Goal: Use online tool/utility: Use online tool/utility

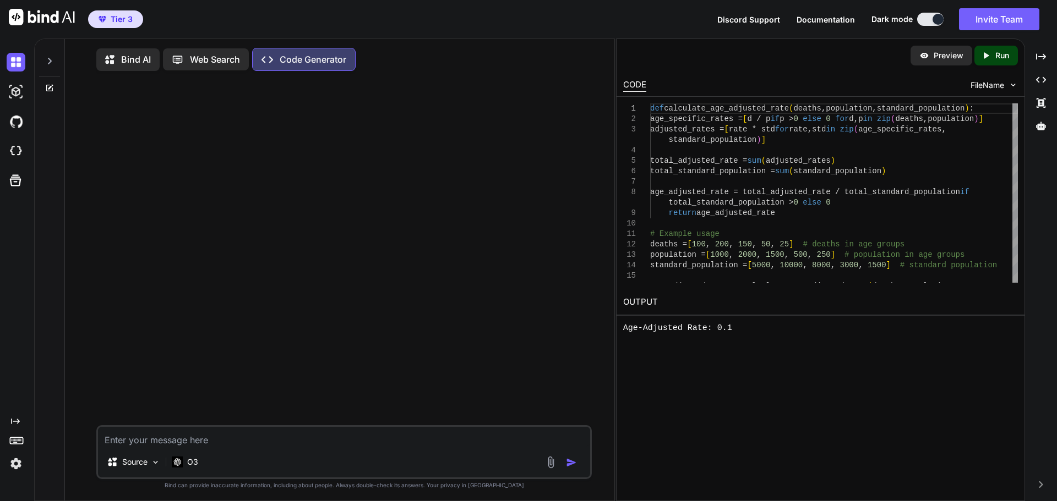
type textarea "x"
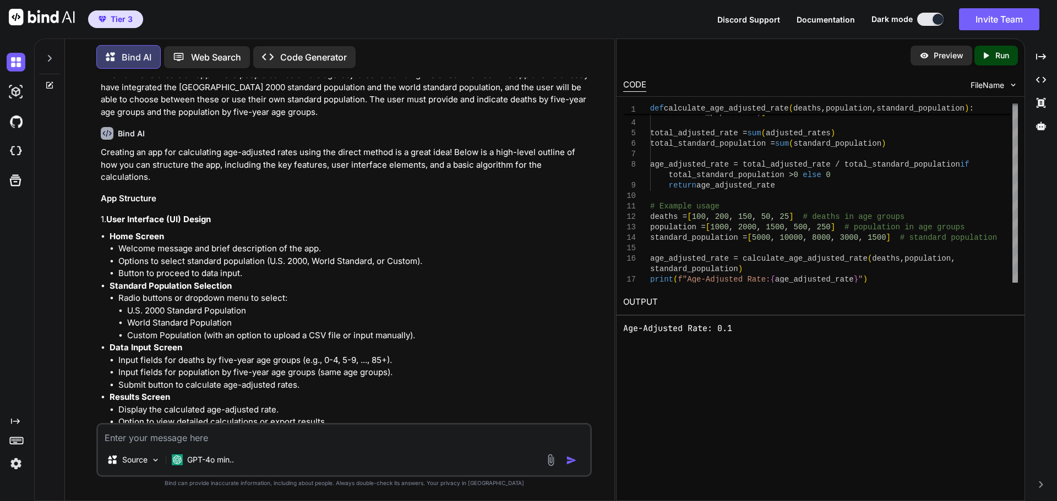
scroll to position [55, 0]
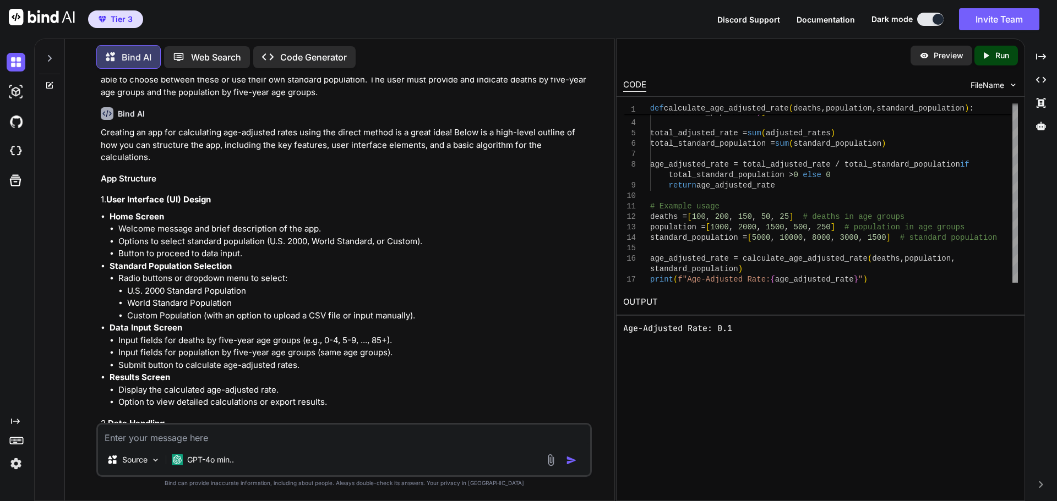
click at [742, 327] on pre "Age-Adjusted Rate: 0.1" at bounding box center [820, 328] width 395 height 13
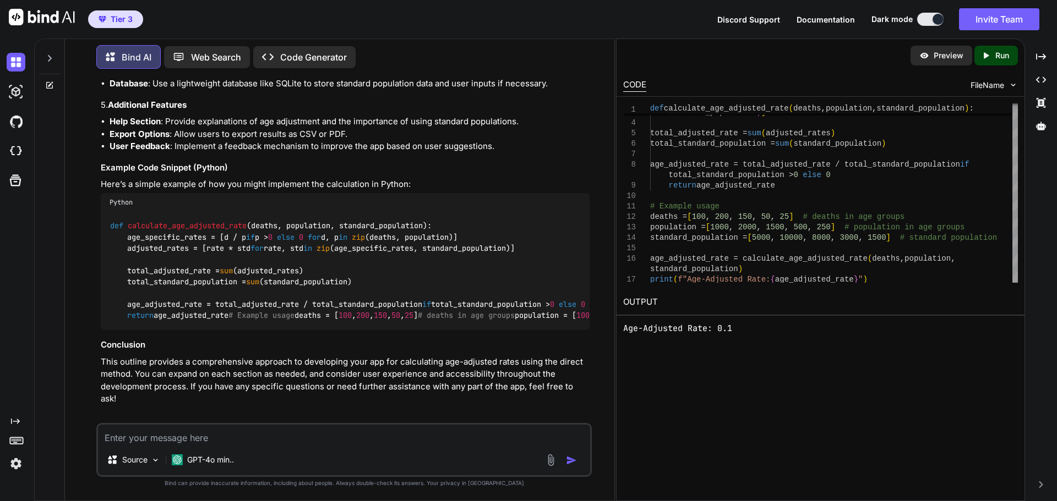
scroll to position [756, 0]
click at [198, 434] on textarea at bounding box center [344, 435] width 492 height 20
click at [18, 95] on img at bounding box center [16, 92] width 19 height 19
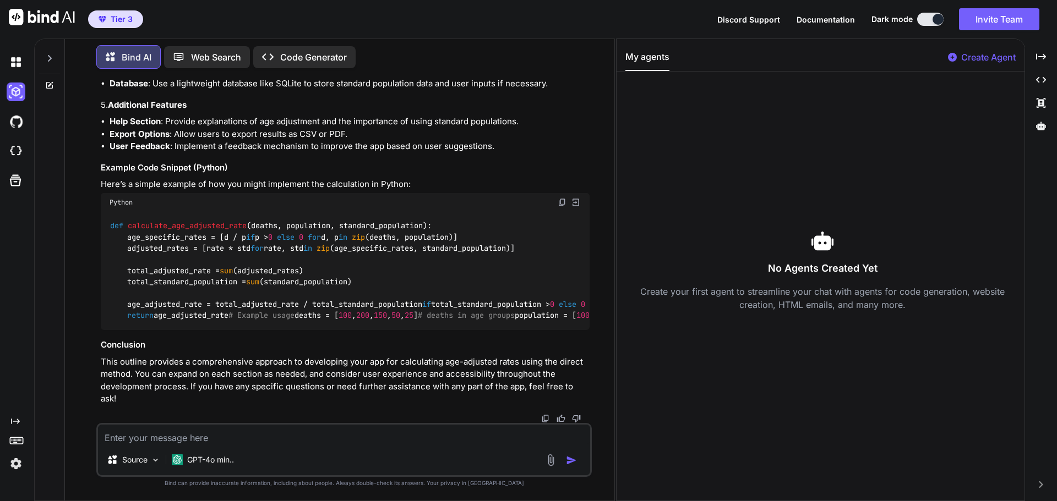
click at [26, 61] on div at bounding box center [18, 62] width 23 height 19
click at [19, 64] on img at bounding box center [16, 62] width 19 height 19
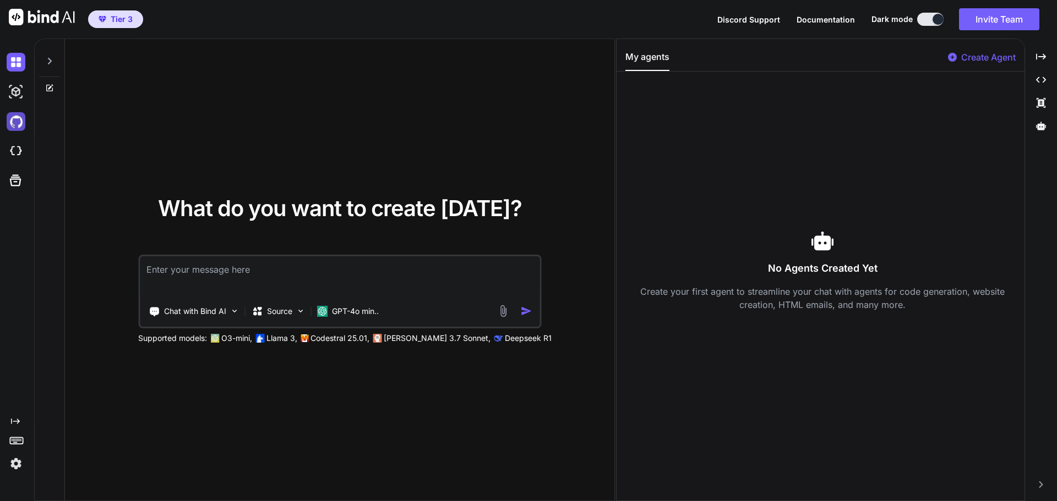
click at [19, 125] on img at bounding box center [16, 121] width 19 height 19
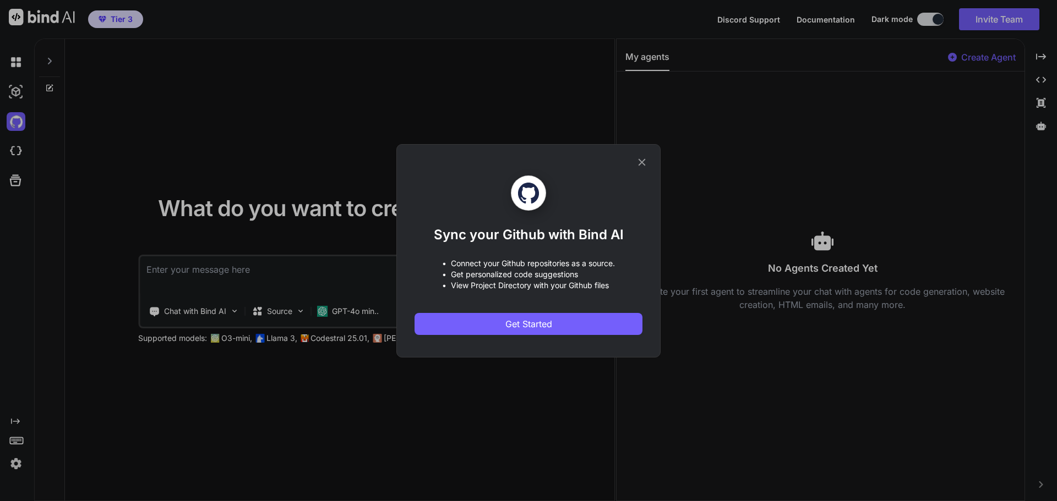
click at [643, 158] on icon at bounding box center [642, 162] width 12 height 12
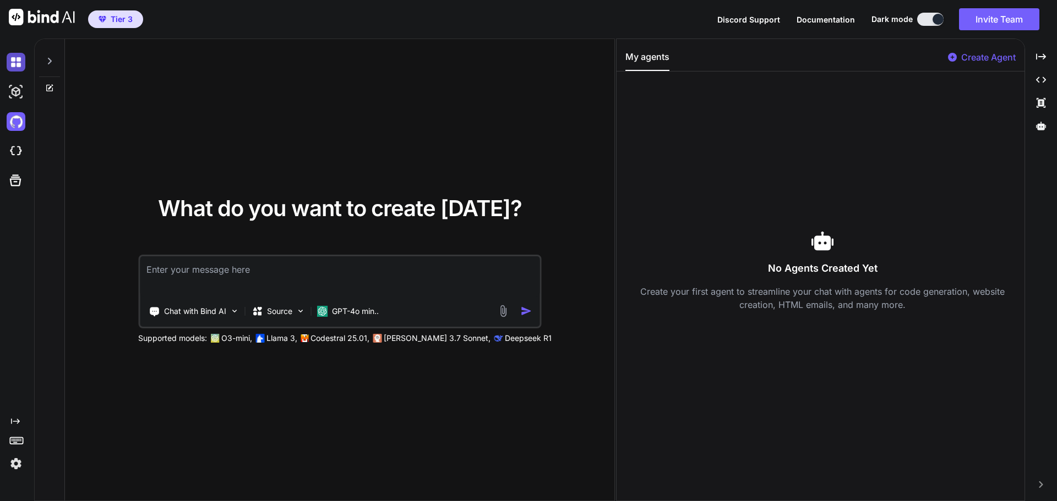
click at [10, 61] on img at bounding box center [16, 62] width 19 height 19
drag, startPoint x: 76, startPoint y: 75, endPoint x: 161, endPoint y: 73, distance: 84.8
click at [135, 73] on div "What do you want to create today? Chat with Bind AI Source GPT-4o min.. Support…" at bounding box center [339, 270] width 549 height 463
click at [52, 63] on icon at bounding box center [49, 61] width 9 height 9
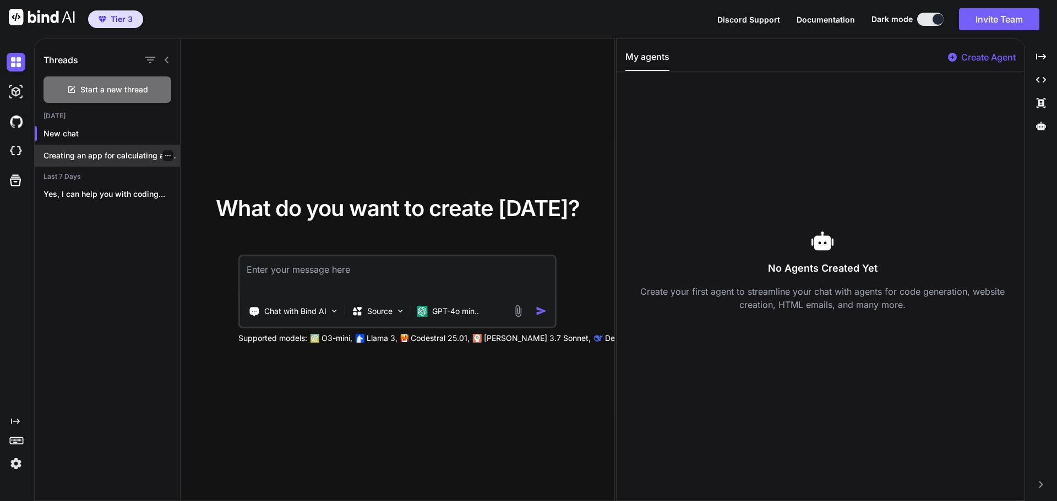
click at [108, 162] on div "Creating an app for calculating age-adjusted rates..." at bounding box center [107, 156] width 145 height 22
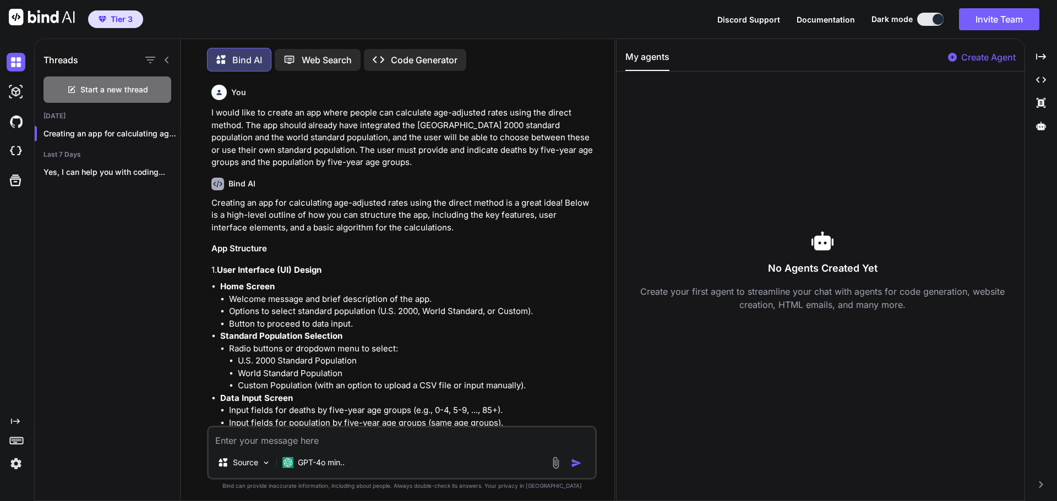
scroll to position [6, 0]
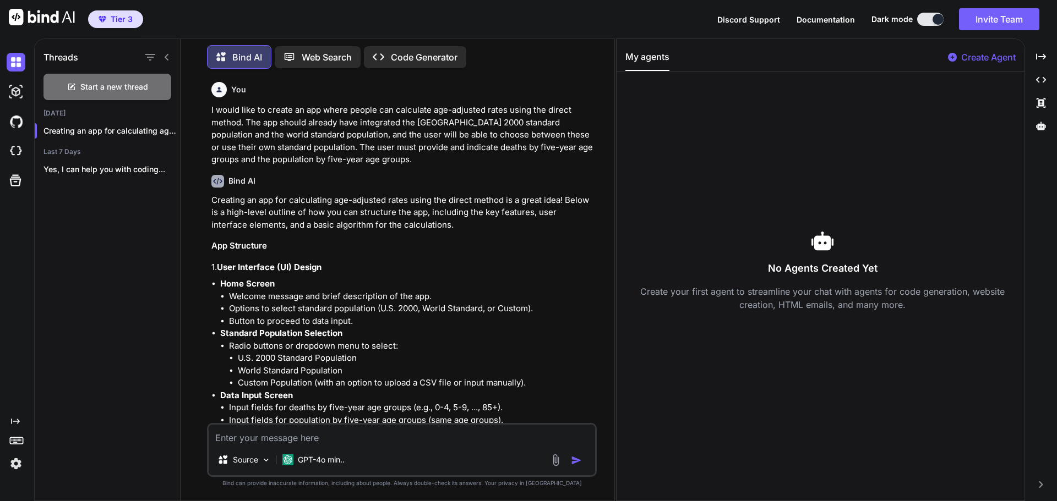
click at [440, 57] on p "Code Generator" at bounding box center [424, 57] width 67 height 13
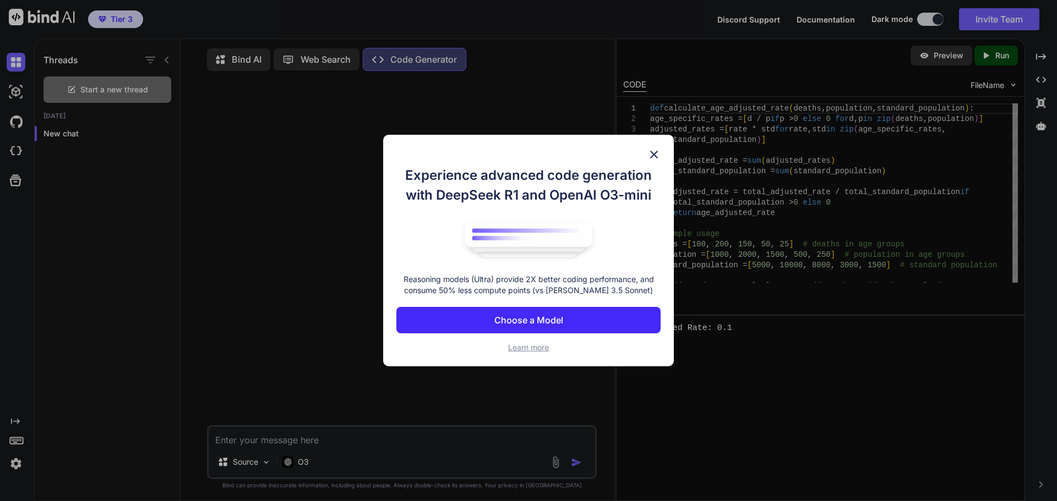
click at [652, 149] on img at bounding box center [653, 154] width 13 height 13
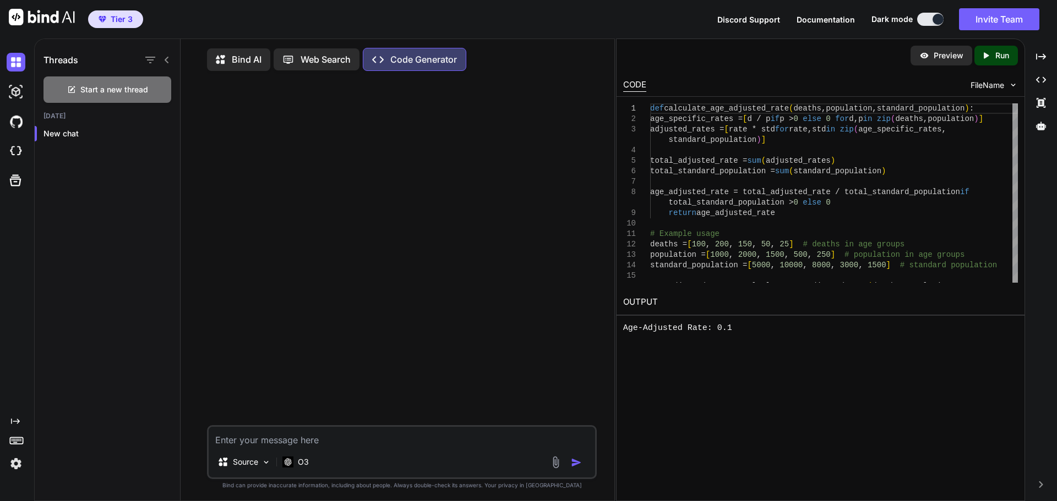
click at [306, 440] on textarea at bounding box center [402, 437] width 386 height 20
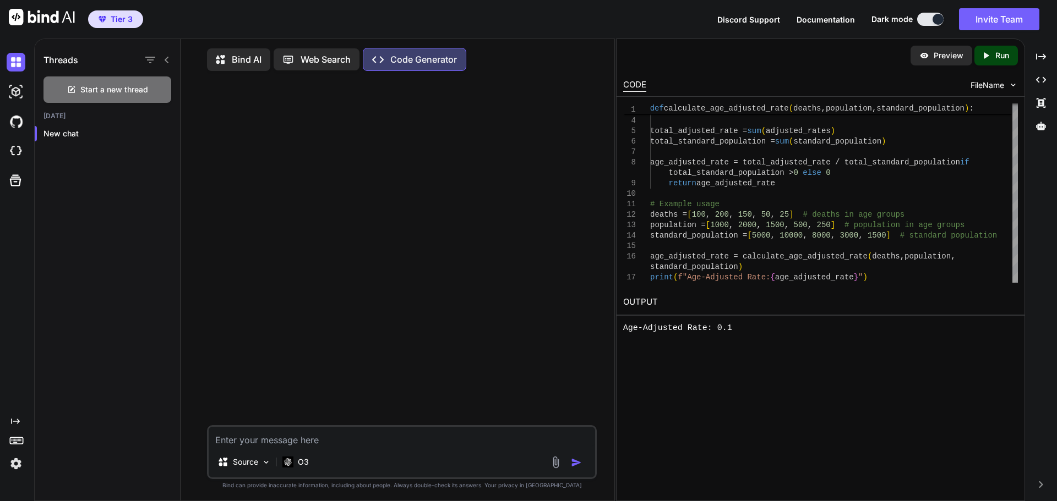
click at [247, 61] on p "Bind AI" at bounding box center [247, 59] width 30 height 13
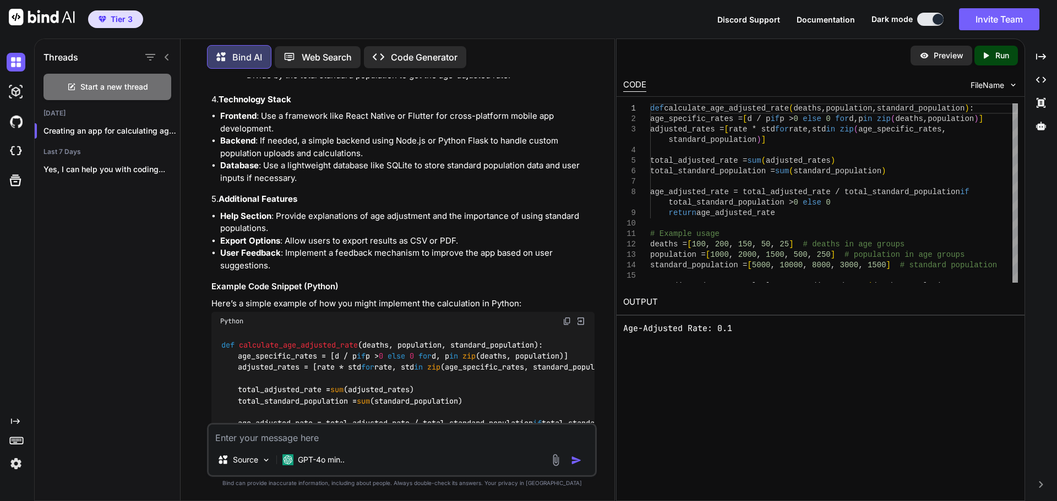
scroll to position [851, 0]
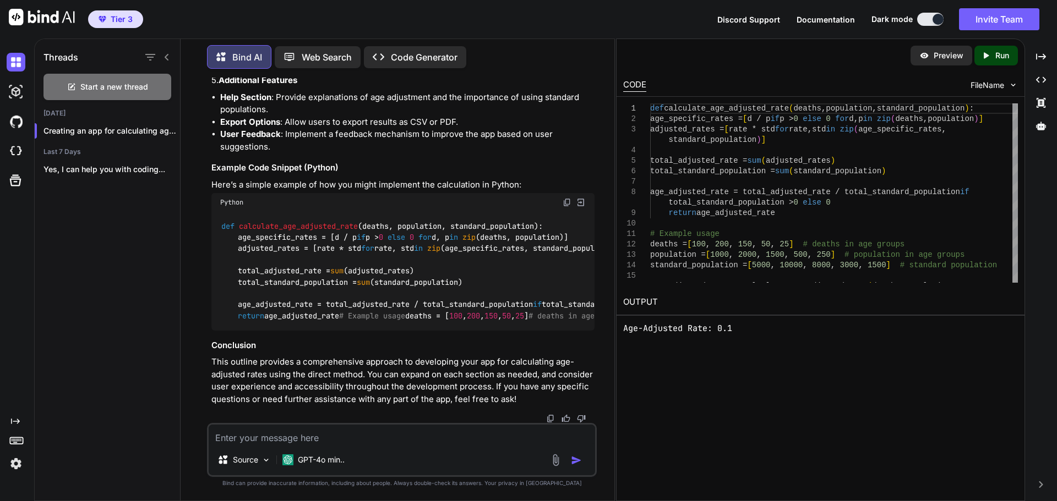
click at [303, 440] on textarea at bounding box center [402, 435] width 386 height 20
click at [297, 439] on textarea at bounding box center [402, 435] width 386 height 20
type textarea "Can v"
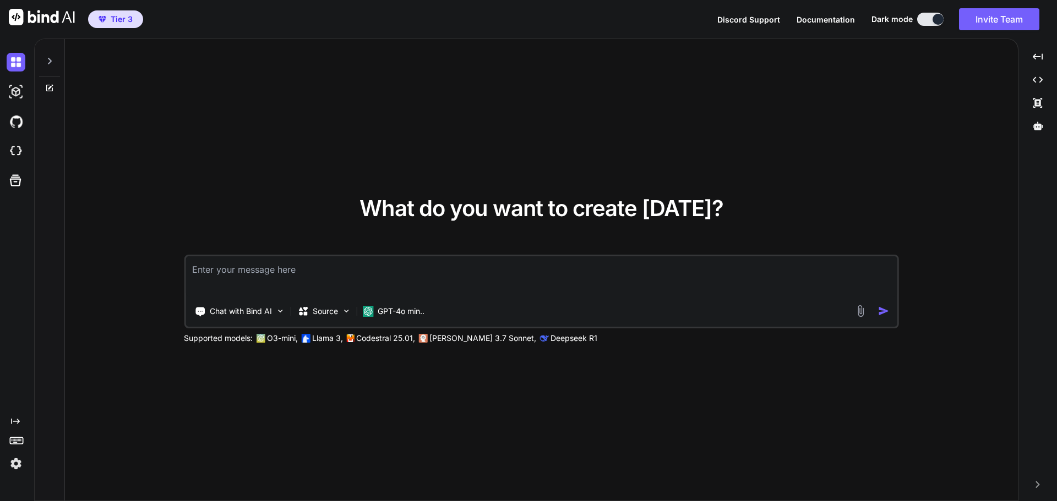
click at [51, 63] on icon at bounding box center [49, 61] width 9 height 9
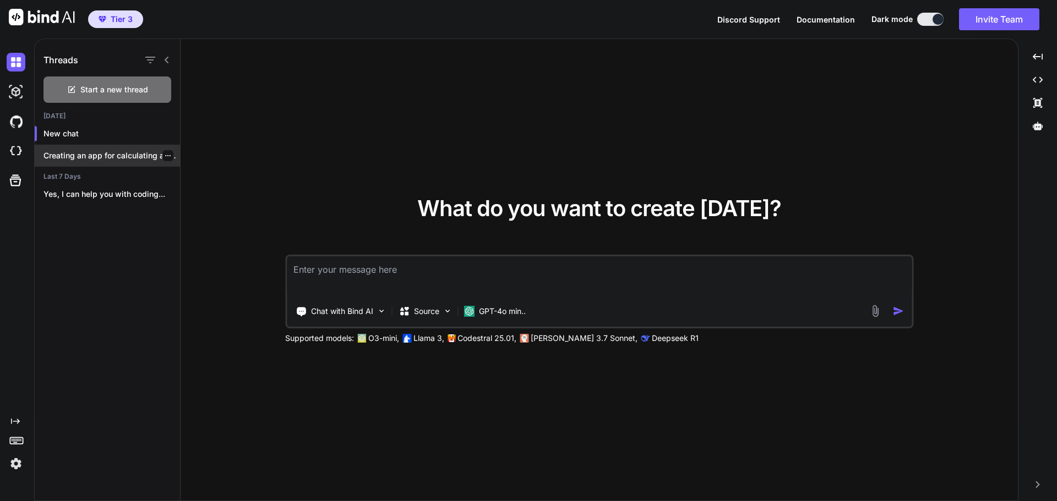
click at [90, 156] on p "Creating an app for calculating age-adjusted rates..." at bounding box center [111, 155] width 136 height 11
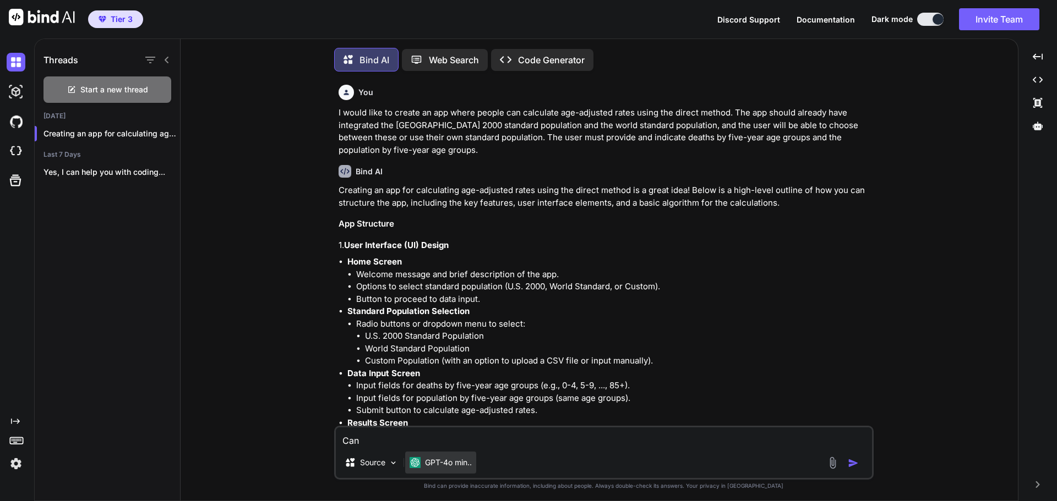
scroll to position [6, 0]
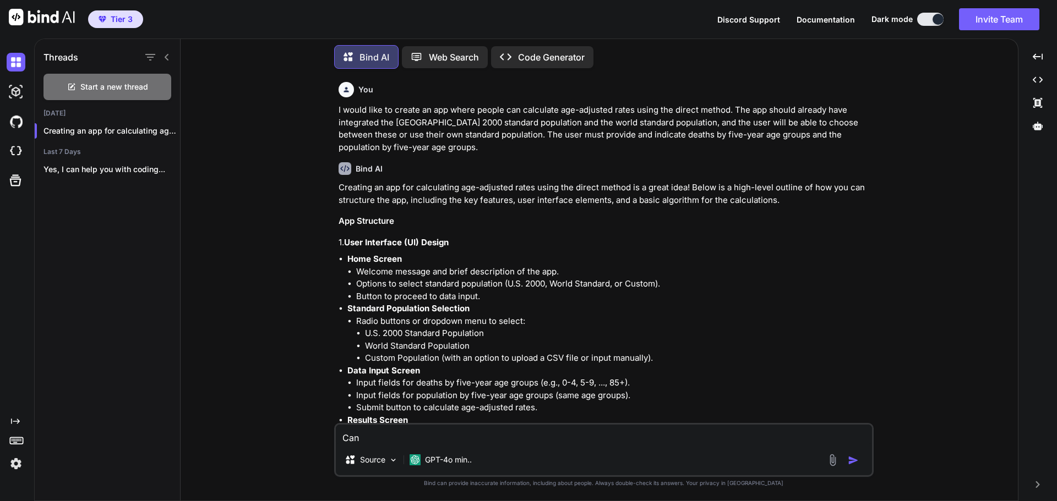
click at [394, 442] on textarea "Can" at bounding box center [604, 435] width 536 height 20
type textarea "x"
type textarea "Can y"
type textarea "x"
type textarea "Can yo"
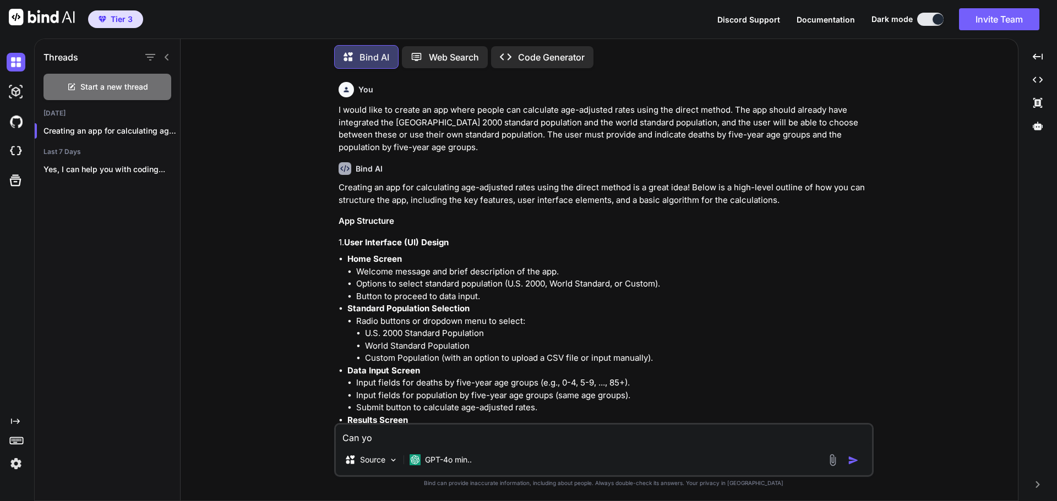
type textarea "x"
type textarea "Can you"
type textarea "x"
type textarea "Can you"
type textarea "x"
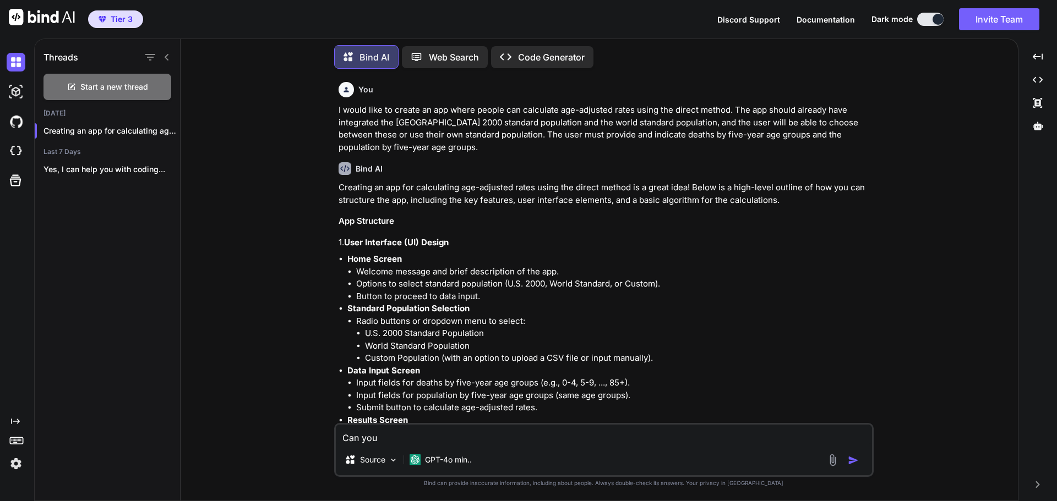
type textarea "Can you c"
type textarea "x"
type textarea "Can you cr"
type textarea "x"
type textarea "Can you cre"
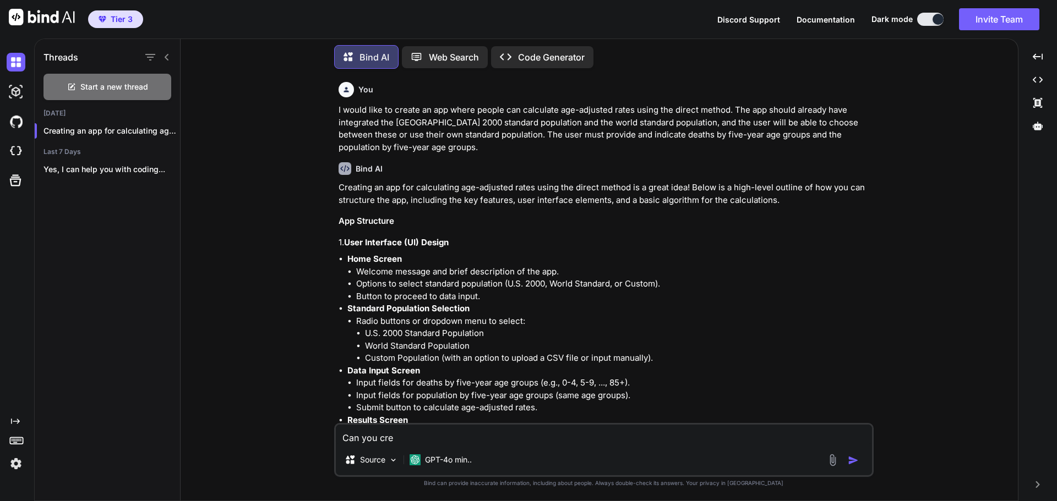
type textarea "x"
type textarea "Can you crea"
type textarea "x"
type textarea "Can you creat"
type textarea "x"
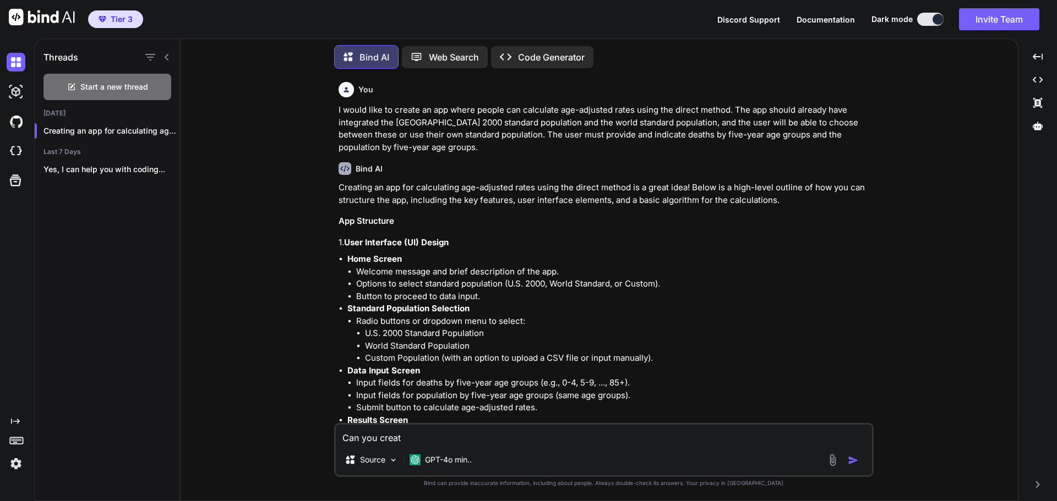
type textarea "Can you create"
type textarea "x"
type textarea "Can you create"
type textarea "x"
type textarea "Can you create th"
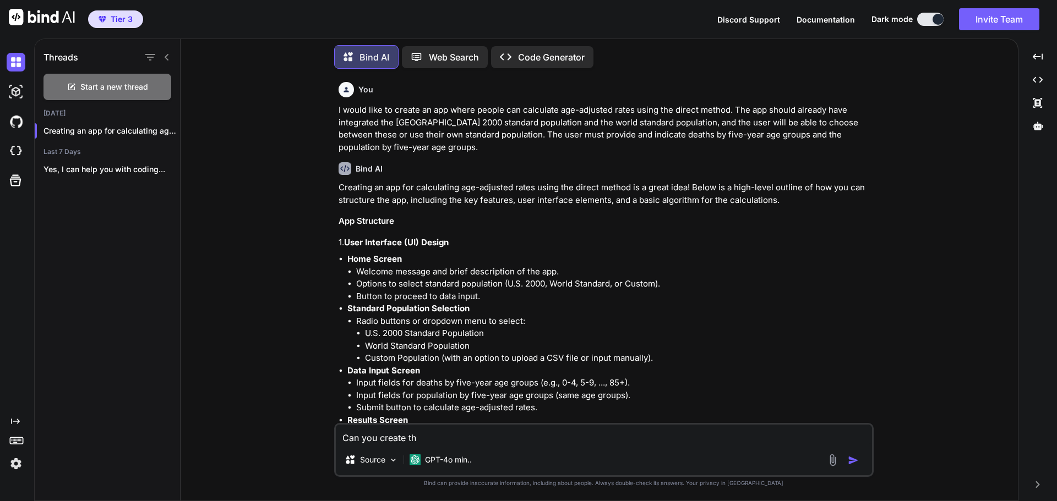
type textarea "x"
type textarea "Can you create this"
type textarea "x"
type textarea "Can you create this"
type textarea "x"
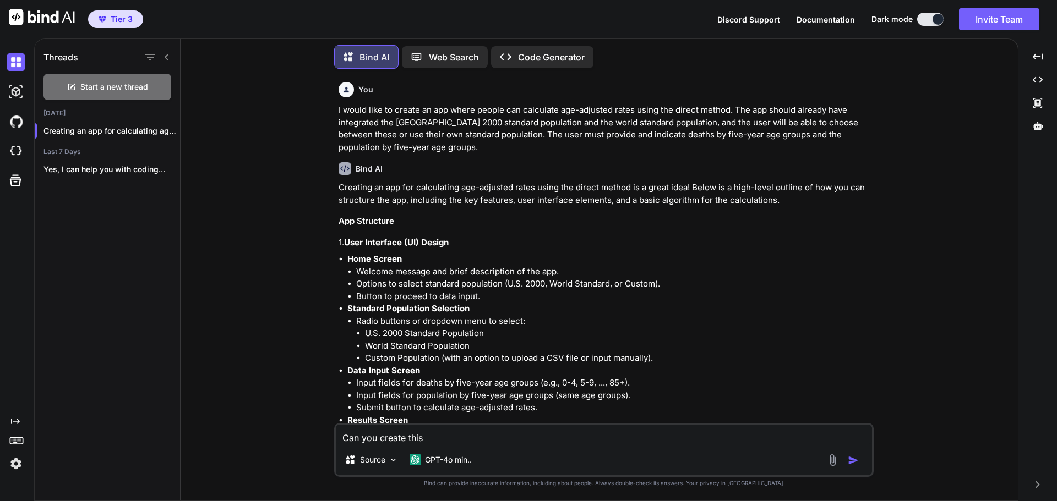
type textarea "Can you create this a"
type textarea "x"
type textarea "Can you create this as"
type textarea "x"
type textarea "Can you create this as"
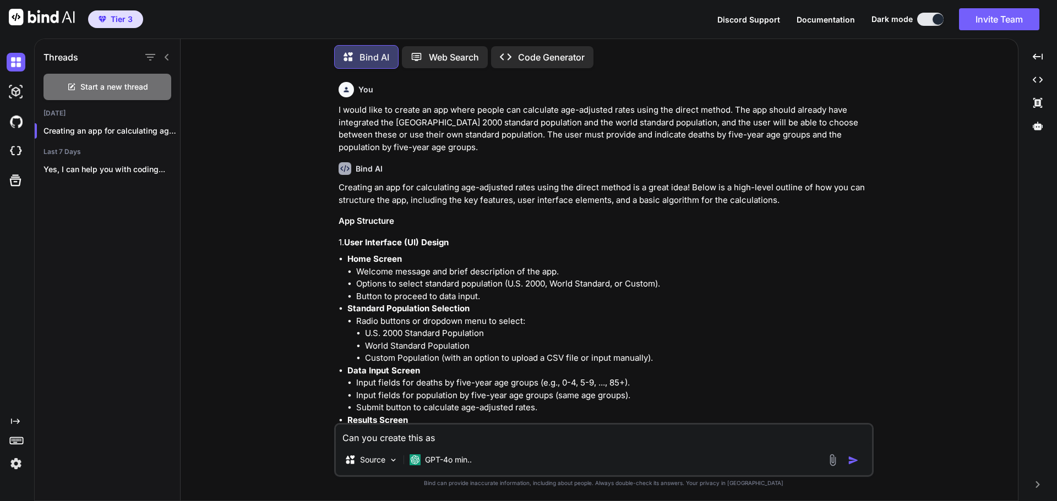
type textarea "x"
type textarea "Can you create this as a"
type textarea "x"
type textarea "Can you create this as a"
type textarea "x"
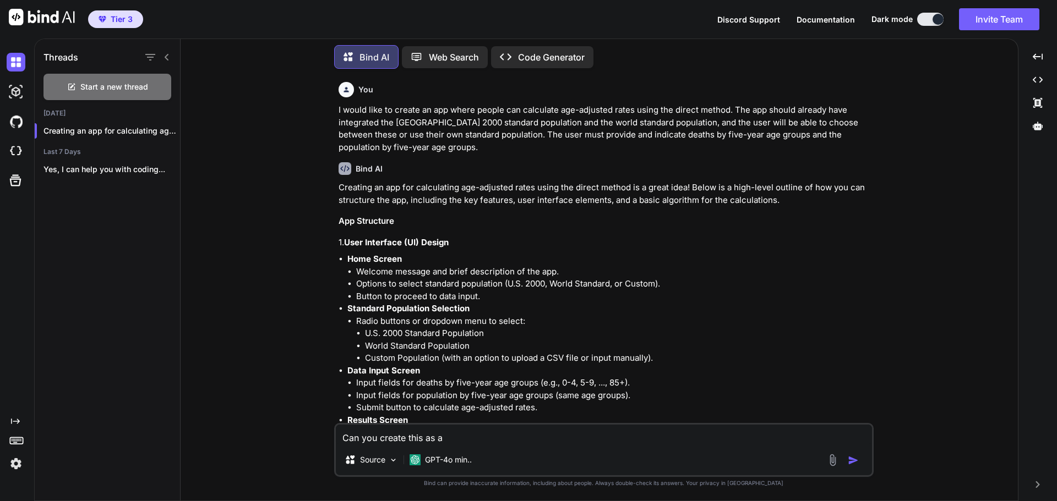
type textarea "Can you create this as a w"
type textarea "x"
type textarea "Can you create this as a we"
type textarea "x"
type textarea "Can you create this as a web"
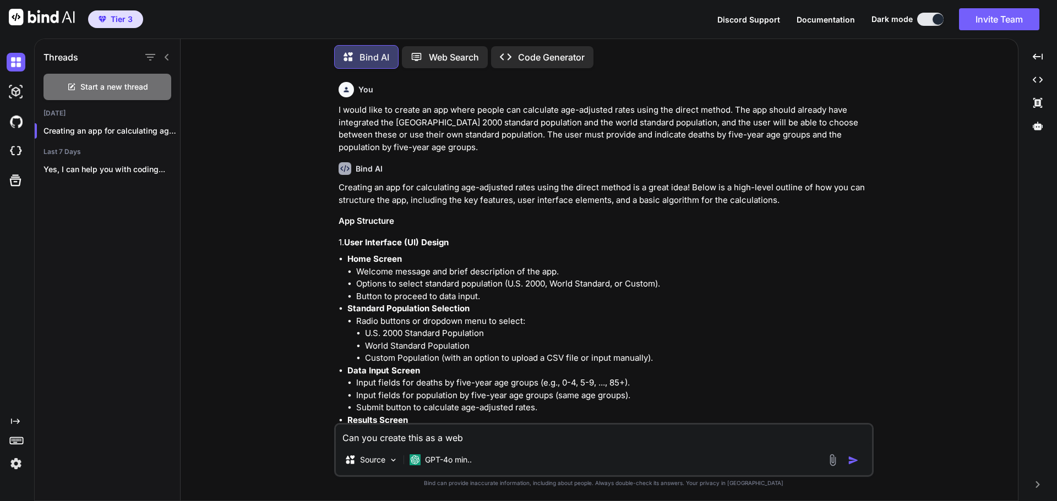
type textarea "x"
type textarea "Can you create this as a web"
type textarea "x"
type textarea "Can you create this as a web ap"
type textarea "x"
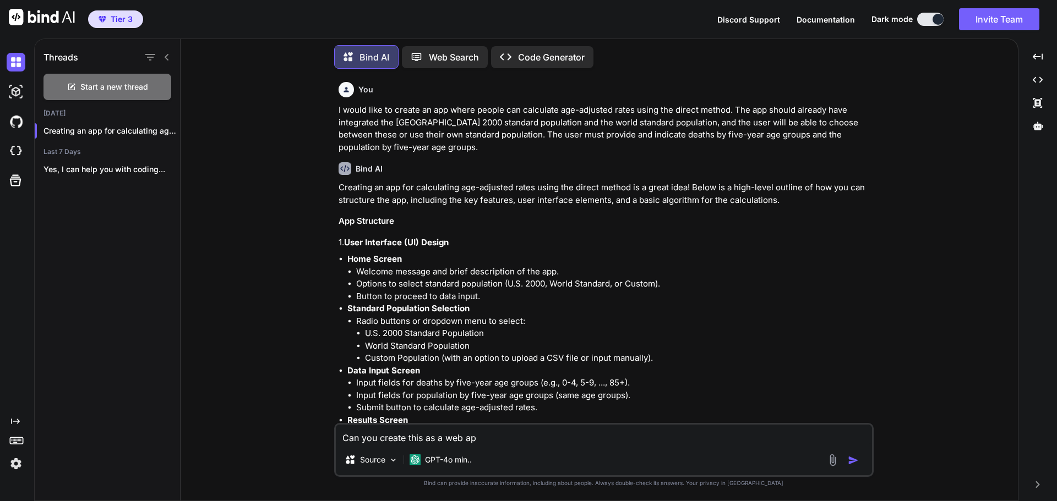
type textarea "Can you create this as a web app"
type textarea "x"
type textarea "Can you create this as a web app?"
type textarea "x"
type textarea "Can you create this as a web app"
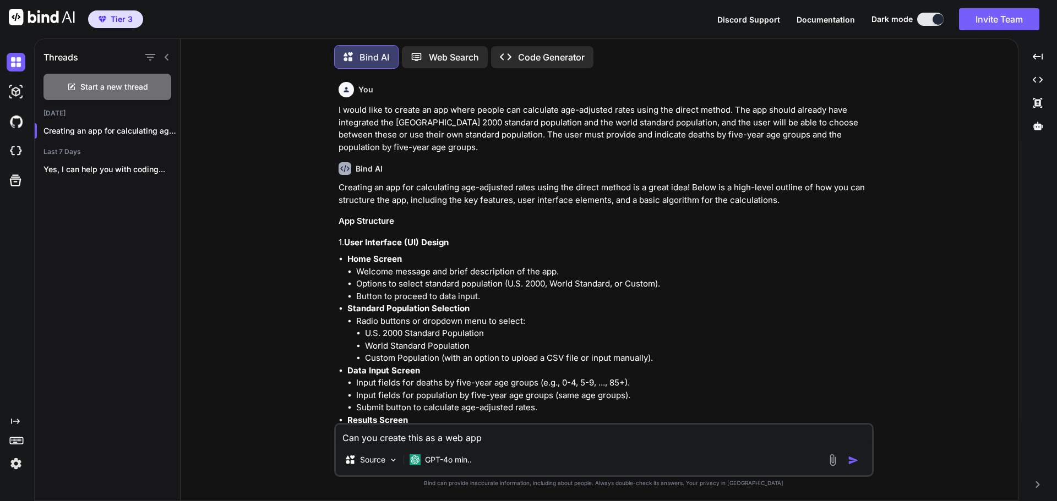
type textarea "x"
type textarea "Can you create this as a web app"
type textarea "x"
type textarea "Can you create this as a web app n"
type textarea "x"
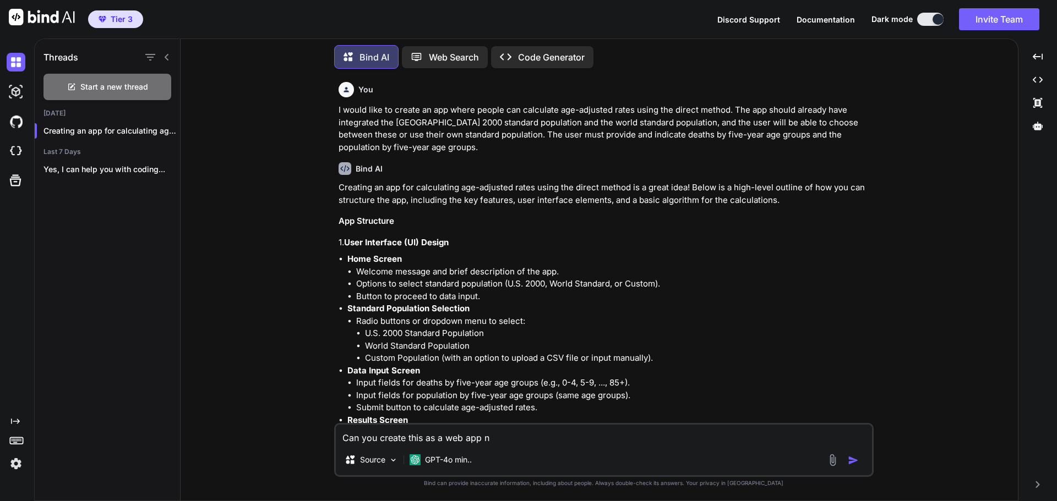
type textarea "Can you create this as a web app no"
type textarea "x"
type textarea "Can you create this as a web app not"
type textarea "x"
type textarea "Can you create this as a web app not"
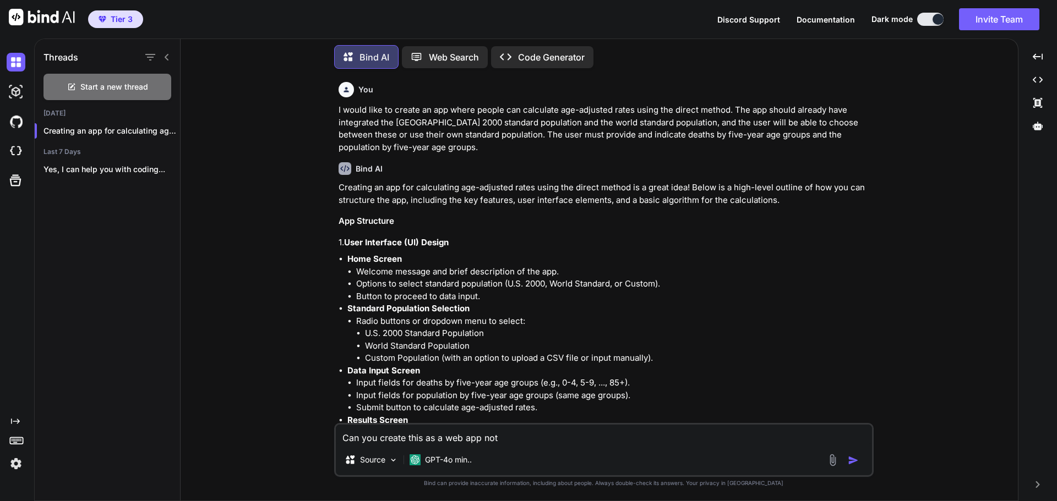
type textarea "x"
type textarea "Can you create this as a web app not a"
type textarea "x"
type textarea "Can you create this as a web app not as"
type textarea "x"
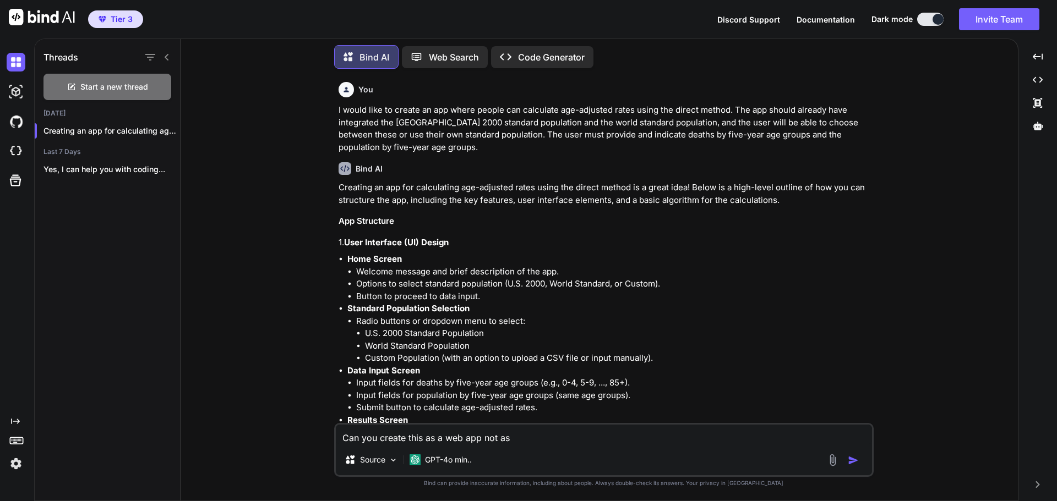
type textarea "Can you create this as a web app not as"
type textarea "x"
type textarea "Can you create this as a web app not as p"
type textarea "x"
type textarea "Can you create this as a web app not as py"
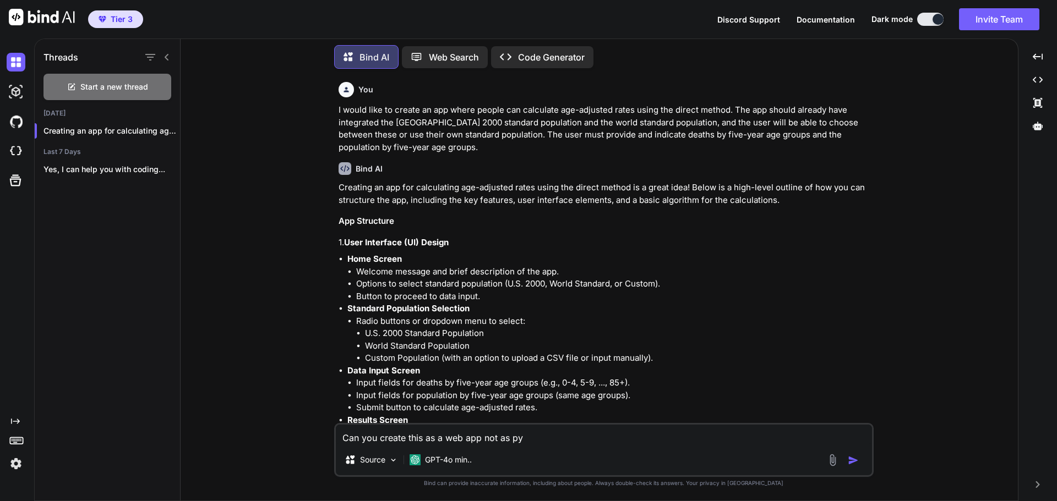
type textarea "x"
type textarea "Can you create this as a web app not as pyt"
type textarea "x"
type textarea "Can you create this as a web app not as pyth"
type textarea "x"
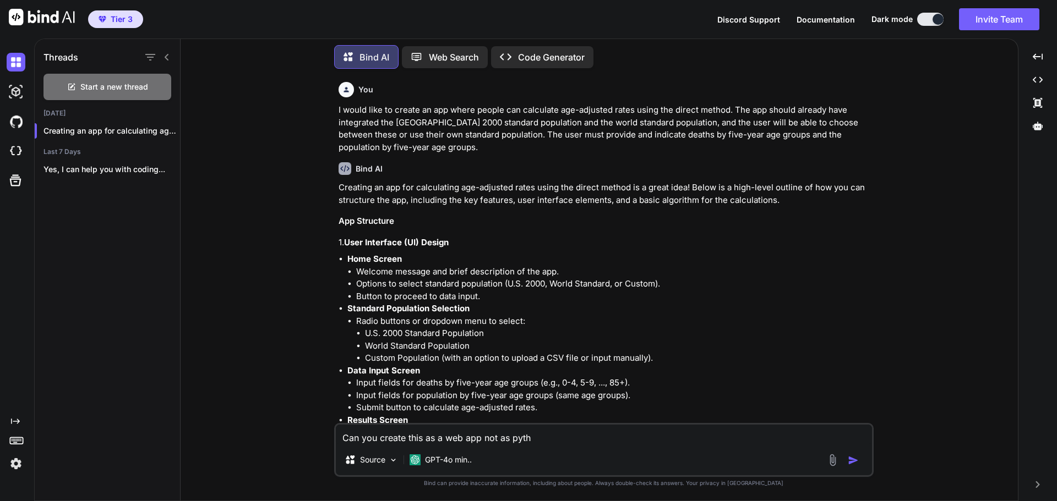
type textarea "Can you create this as a web app not as pythi"
type textarea "x"
type textarea "Can you create this as a web app not as pyth"
type textarea "x"
type textarea "Can you create this as a web app not as pytho"
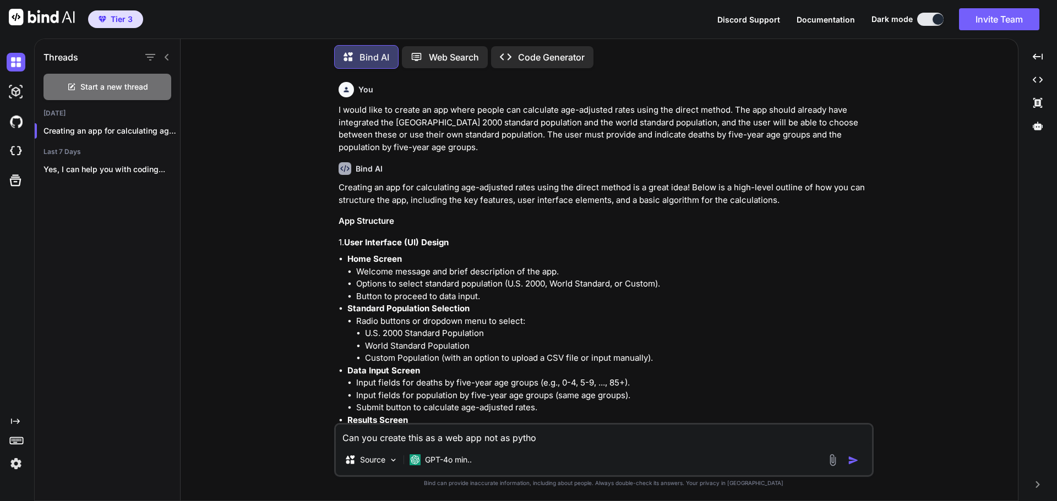
type textarea "x"
type textarea "Can you create this as a web app not as python"
type textarea "x"
type textarea "Can you create this as a web app not as python?"
type textarea "x"
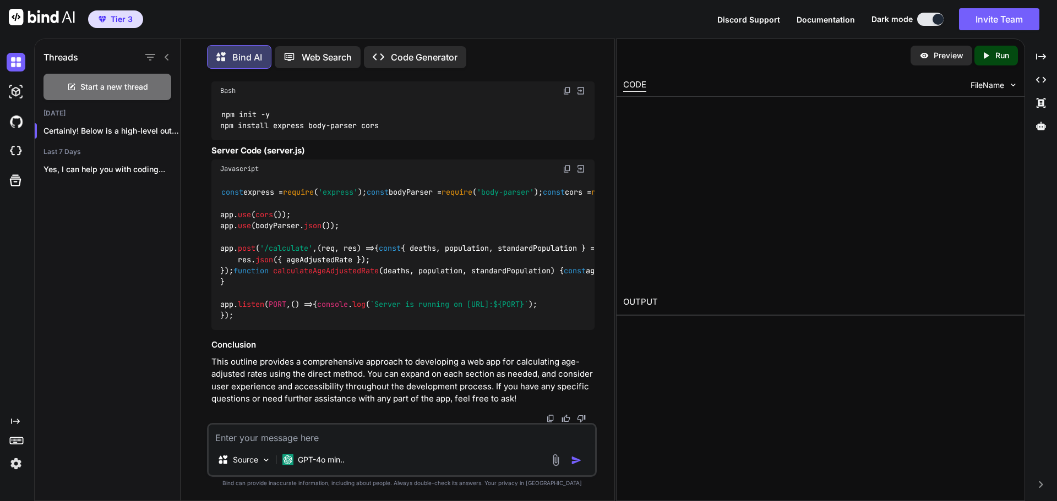
scroll to position [3606, 0]
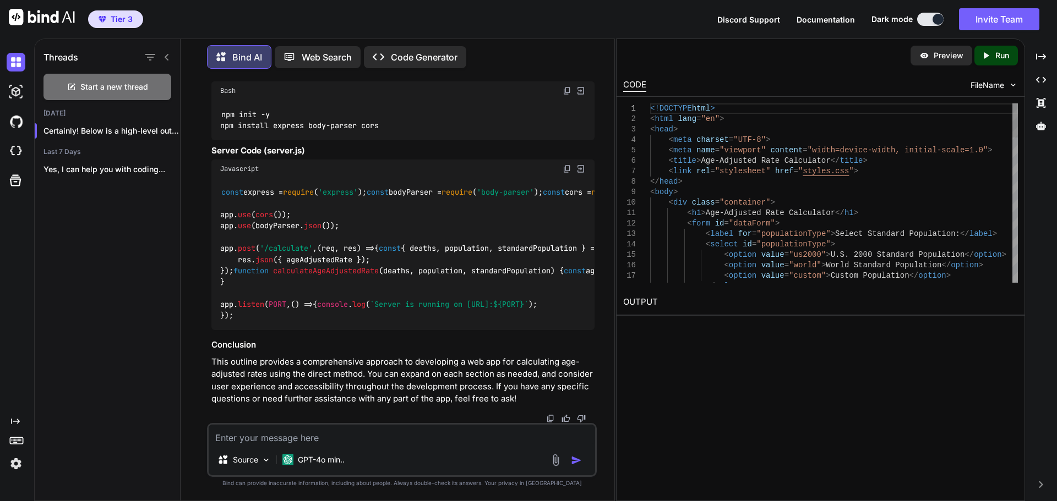
type textarea "x"
click at [949, 59] on p "Preview" at bounding box center [948, 55] width 30 height 11
click at [934, 54] on p "Preview" at bounding box center [948, 55] width 30 height 11
click at [932, 59] on div "Preview" at bounding box center [941, 56] width 62 height 20
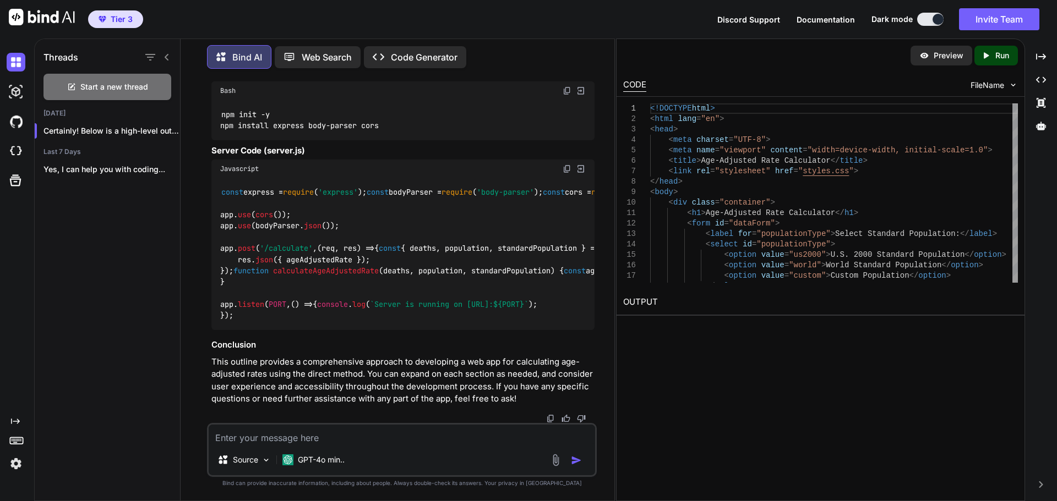
click at [931, 56] on div "Preview" at bounding box center [941, 56] width 62 height 20
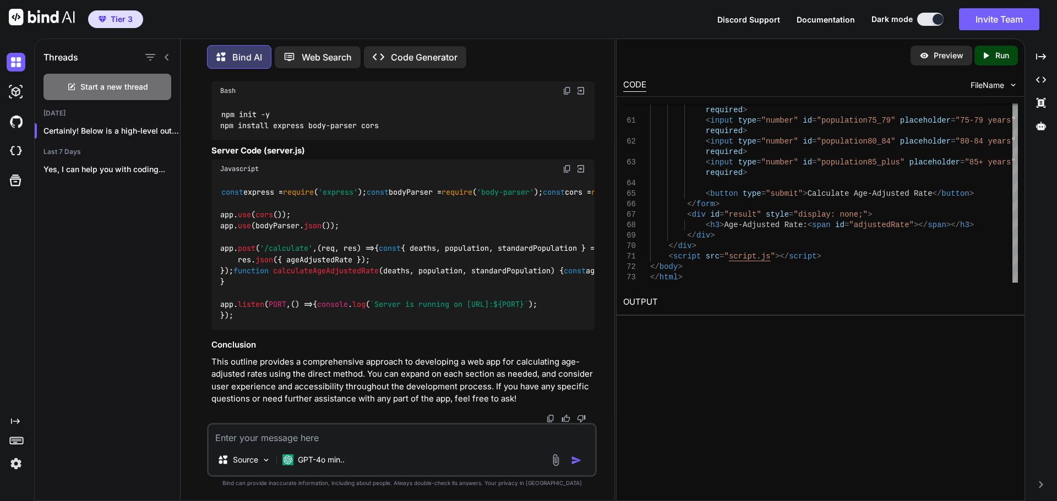
click at [942, 57] on p "Preview" at bounding box center [948, 55] width 30 height 11
click at [987, 57] on icon "Created with Pixso." at bounding box center [986, 56] width 10 height 10
type textarea "x"
click at [712, 326] on link "[URL][DOMAIN_NAME]" at bounding box center [667, 328] width 89 height 10
click at [306, 435] on textarea at bounding box center [402, 435] width 386 height 20
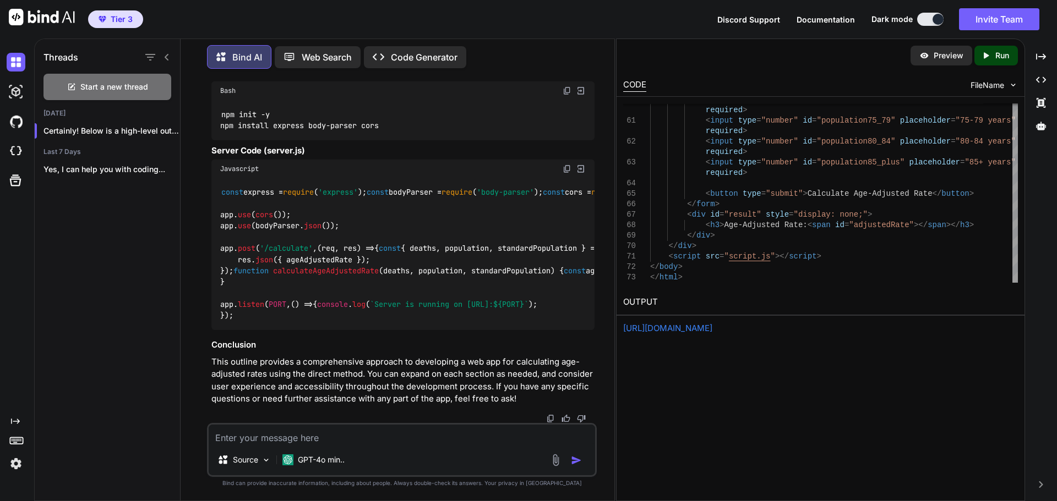
click at [294, 440] on textarea at bounding box center [402, 435] width 386 height 20
click at [271, 430] on textarea at bounding box center [402, 435] width 386 height 20
click at [296, 440] on textarea at bounding box center [402, 435] width 386 height 20
click at [297, 438] on textarea at bounding box center [402, 435] width 386 height 20
click at [319, 434] on textarea at bounding box center [402, 435] width 386 height 20
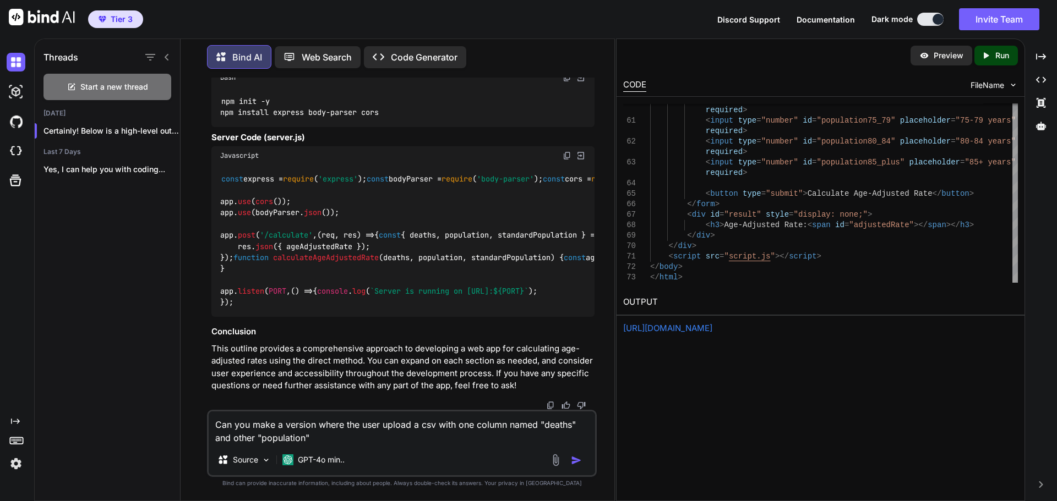
click at [438, 426] on textarea "Can you make a version where the user upload a csv with one column named "death…" at bounding box center [402, 428] width 386 height 33
click at [455, 423] on textarea "Can you make a version where the user upload a csv with one column named "death…" at bounding box center [402, 428] width 386 height 33
click at [216, 438] on textarea "Can you make a version where the user upload a csv with 3 columns one with the …" at bounding box center [402, 428] width 386 height 33
click at [268, 436] on textarea "Can you make a version where the user upload a csv with 3 columns one with the …" at bounding box center [402, 428] width 386 height 33
click at [509, 437] on textarea "Can you make a version where the user upload a csv with 3 columns one with the …" at bounding box center [402, 428] width 386 height 33
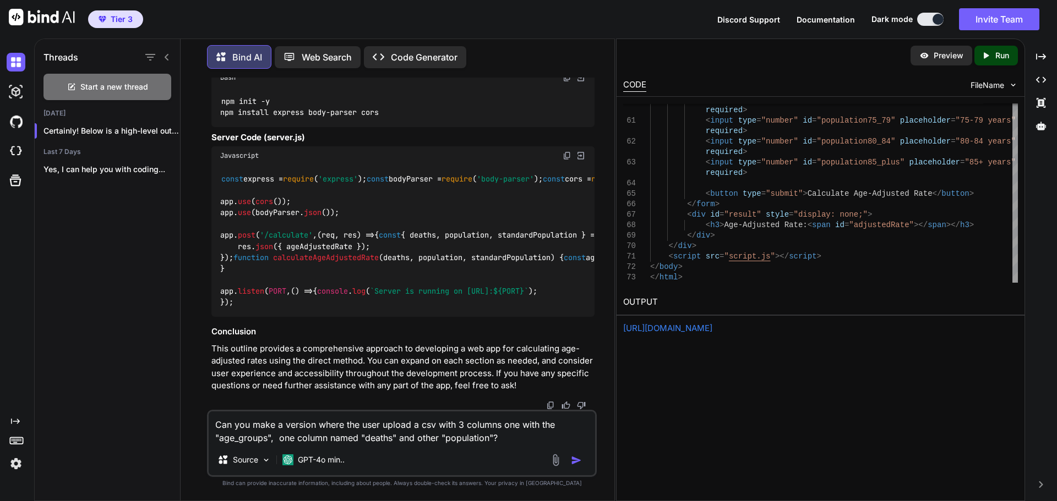
type textarea "Can you make a version where the user upload a csv with 3 columns one with the …"
click at [576, 467] on div "Source GPT-4o min.." at bounding box center [402, 462] width 386 height 26
click at [575, 466] on img "button" at bounding box center [576, 460] width 11 height 11
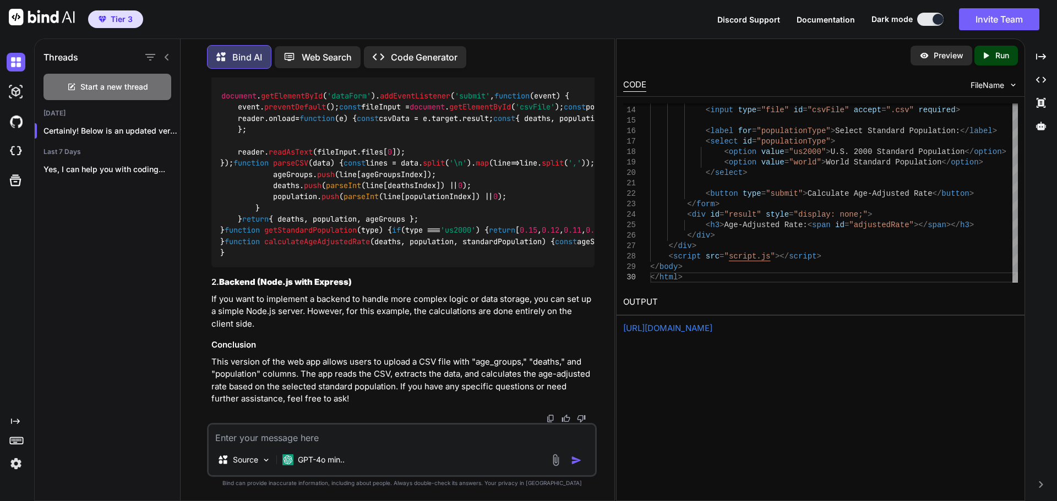
scroll to position [5914, 0]
click at [679, 330] on link "[URL][DOMAIN_NAME]" at bounding box center [667, 328] width 89 height 10
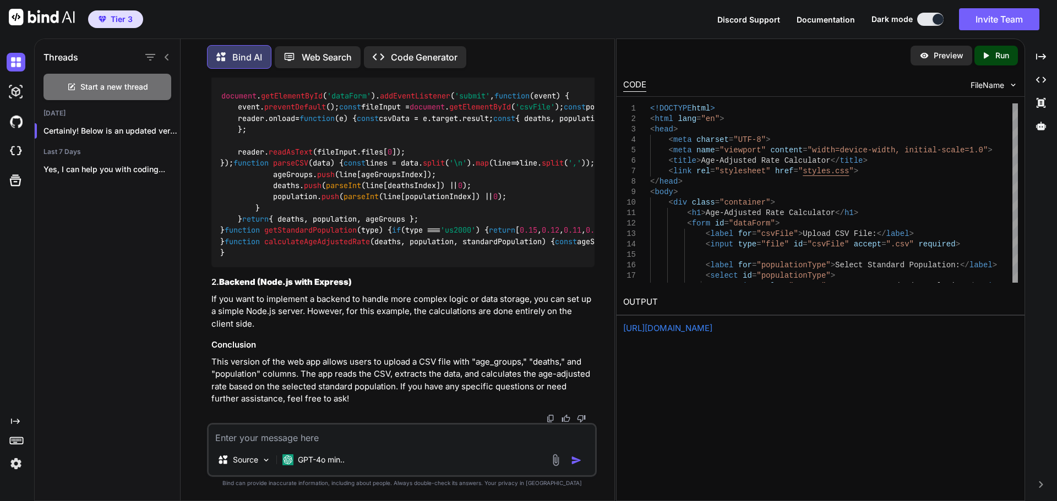
click at [945, 61] on div "Preview" at bounding box center [941, 56] width 62 height 20
click at [1000, 55] on p "Run" at bounding box center [1002, 55] width 14 height 11
click at [712, 325] on link "[URL][DOMAIN_NAME]" at bounding box center [667, 328] width 89 height 10
